Goal: Information Seeking & Learning: Learn about a topic

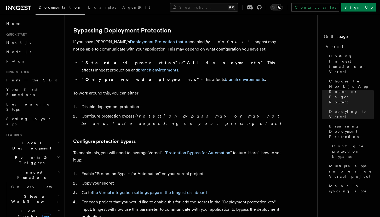
scroll to position [1, 0]
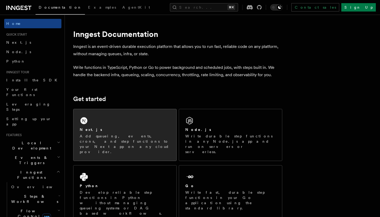
click at [145, 124] on div "Next.js Add queueing, events, crons, and step functions to your Next app on any…" at bounding box center [124, 134] width 103 height 51
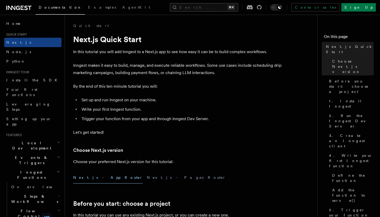
click at [238, 5] on button "Search... ⌘K" at bounding box center [204, 7] width 68 height 8
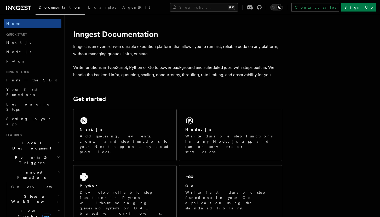
click at [43, 191] on h2 "Steps & Workflows" at bounding box center [35, 198] width 52 height 15
click at [40, 206] on link "Overview" at bounding box center [37, 210] width 47 height 9
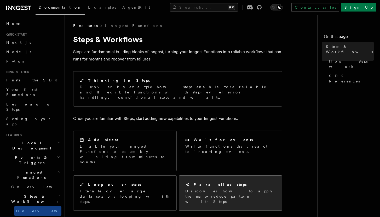
click at [217, 182] on h2 "Parallelize steps" at bounding box center [220, 184] width 53 height 5
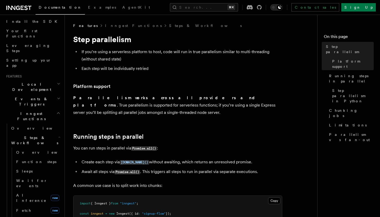
scroll to position [59, 0]
click at [38, 190] on link "AI Inference new" at bounding box center [37, 197] width 47 height 15
